Goal: Find specific page/section: Find specific page/section

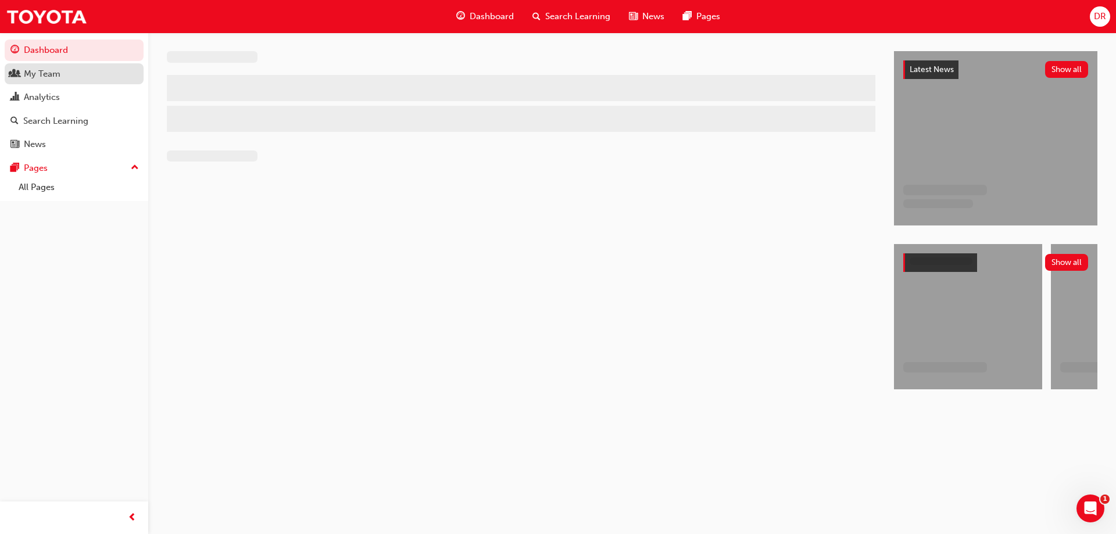
click at [40, 77] on div "My Team" at bounding box center [42, 73] width 37 height 13
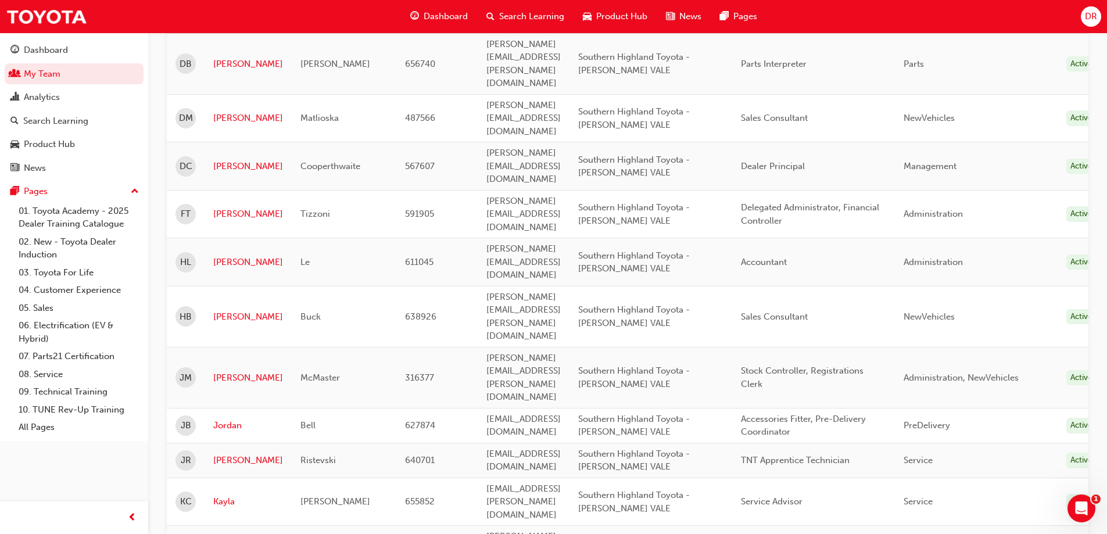
scroll to position [364, 0]
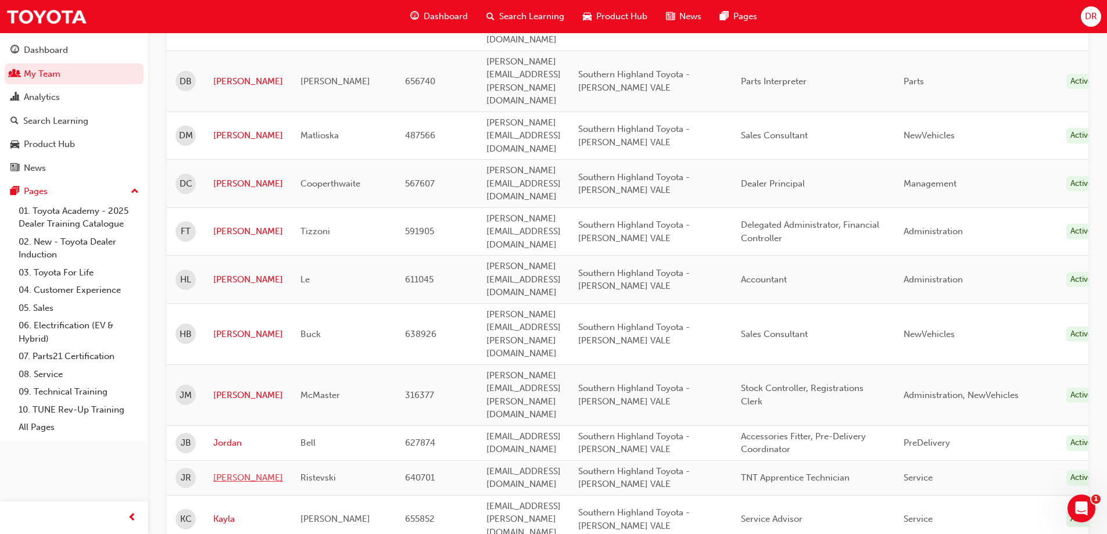
click at [225, 471] on link "[PERSON_NAME]" at bounding box center [248, 477] width 70 height 13
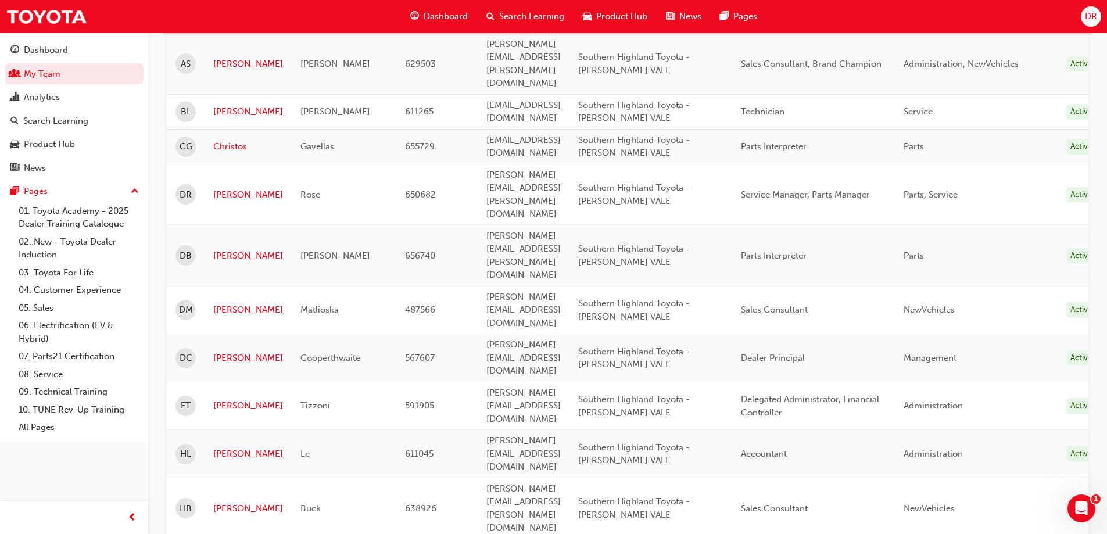
scroll to position [132, 0]
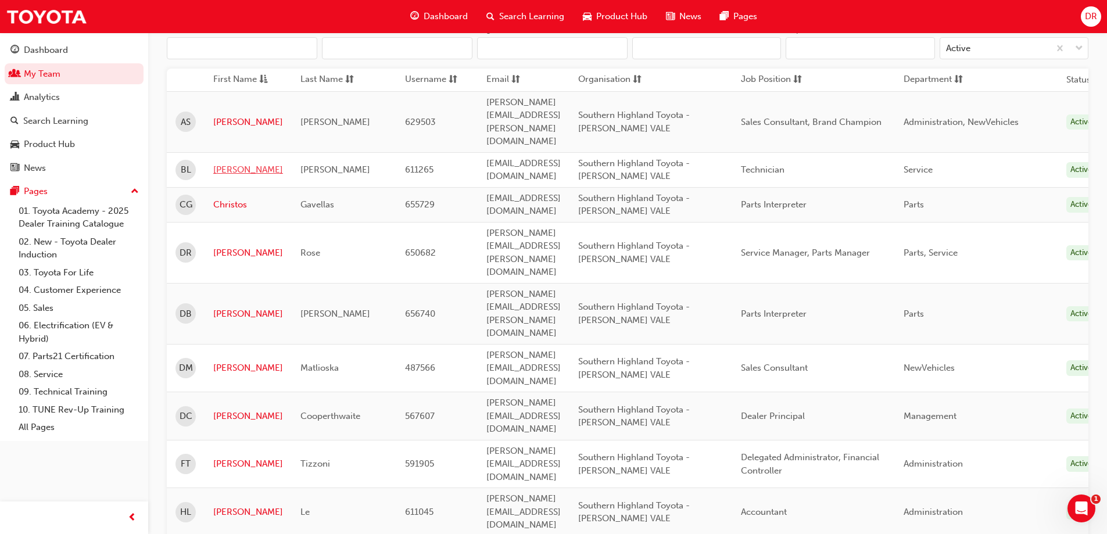
click at [229, 163] on link "[PERSON_NAME]" at bounding box center [248, 169] width 70 height 13
